Goal: Find specific page/section: Find specific page/section

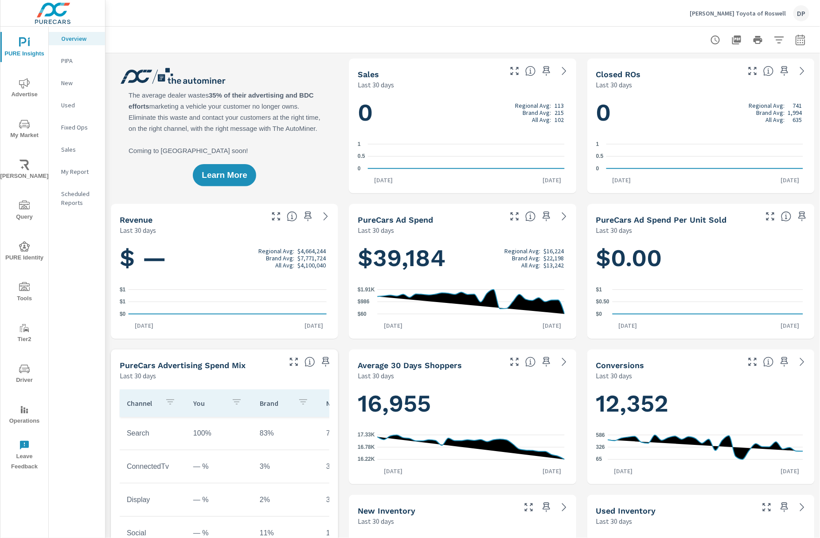
click at [34, 419] on span "Operations" at bounding box center [24, 415] width 43 height 22
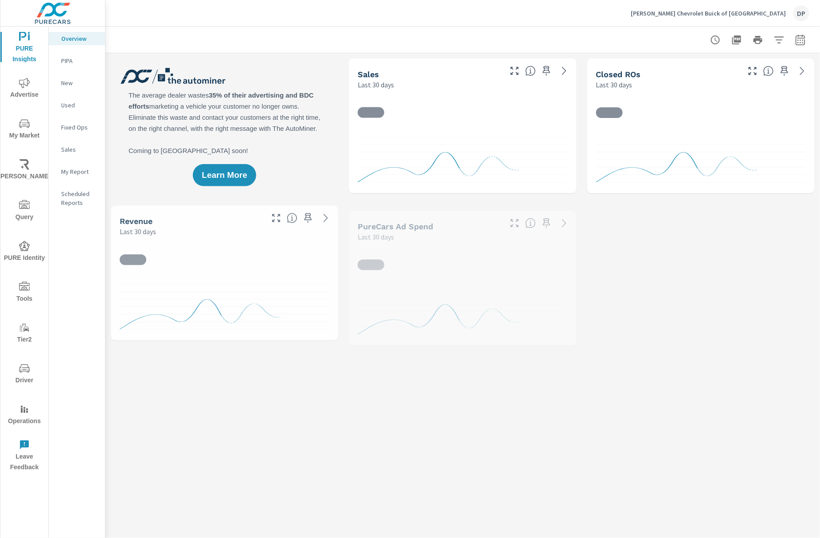
click at [36, 416] on span "Operations" at bounding box center [24, 415] width 43 height 23
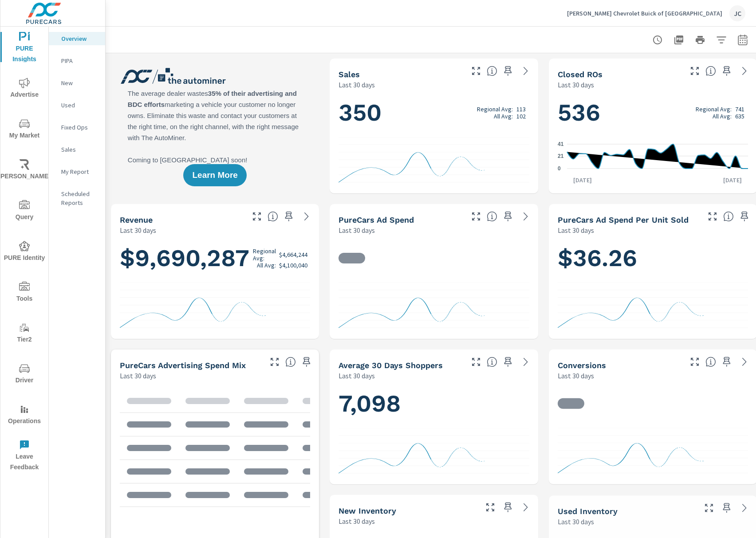
click at [20, 423] on span "Operations" at bounding box center [24, 415] width 43 height 23
